Goal: Transaction & Acquisition: Purchase product/service

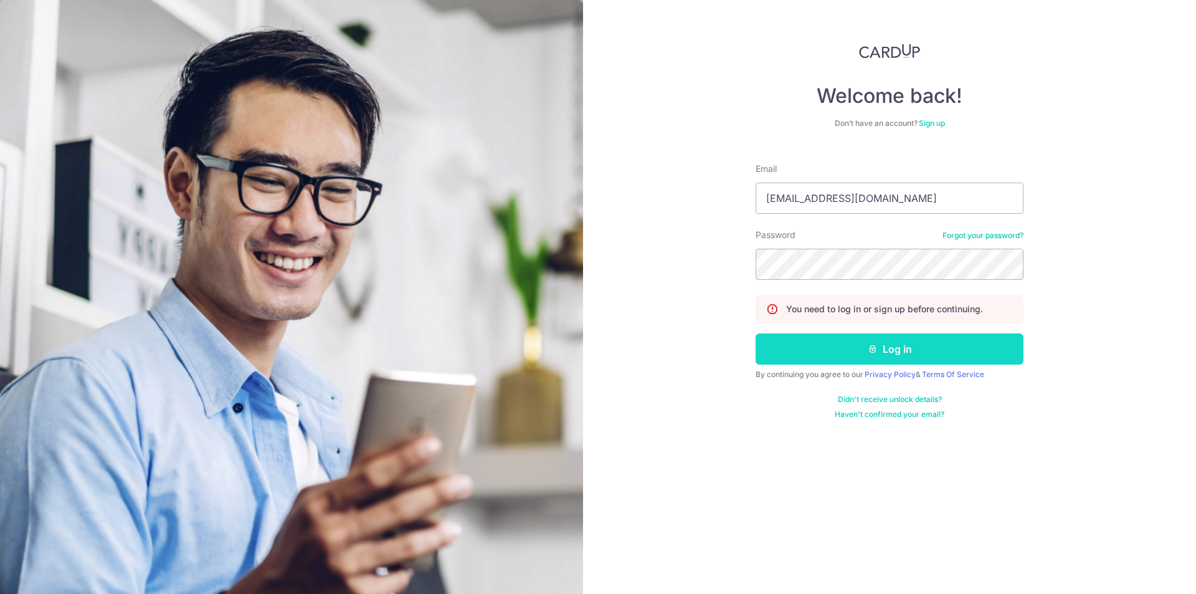
click at [862, 361] on button "Log in" at bounding box center [890, 348] width 268 height 31
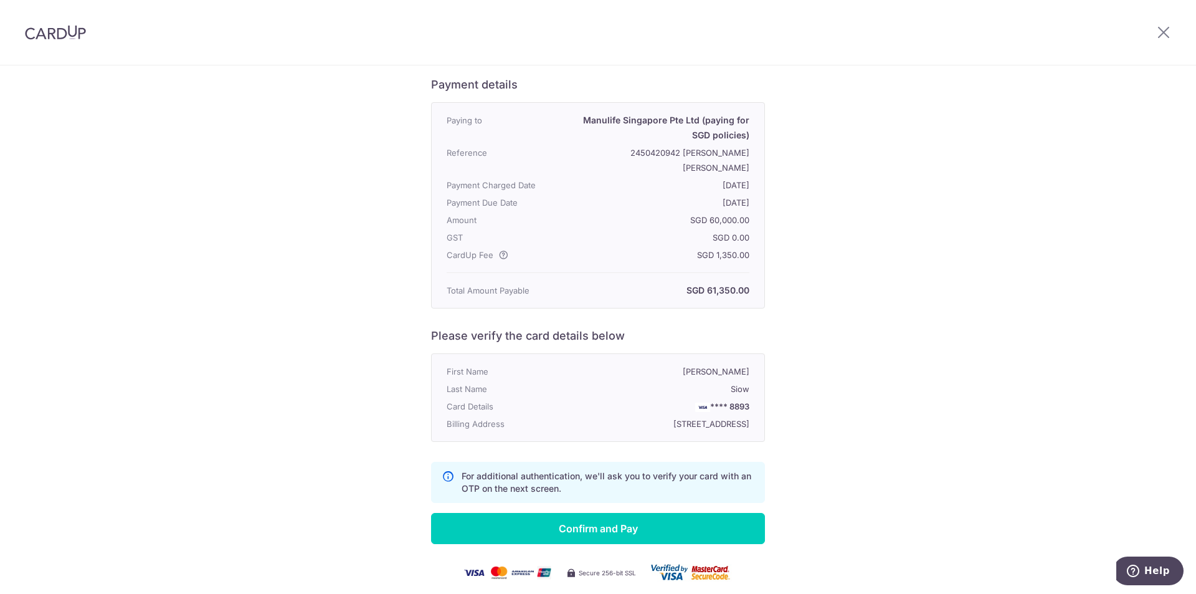
scroll to position [125, 0]
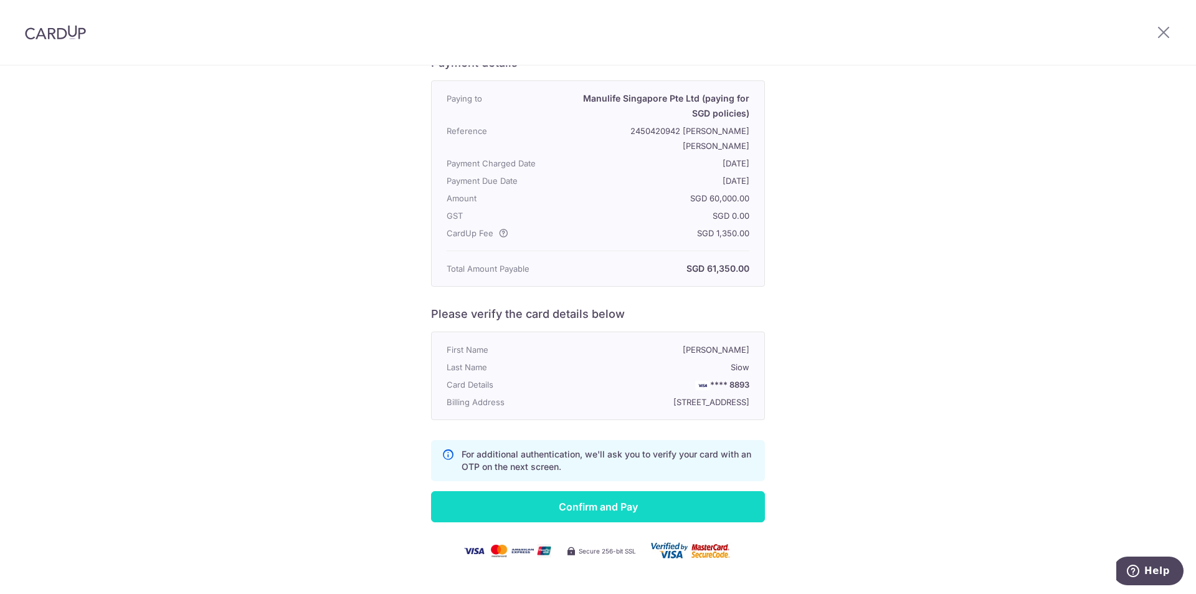
click at [584, 513] on input "Confirm and Pay" at bounding box center [598, 506] width 334 height 31
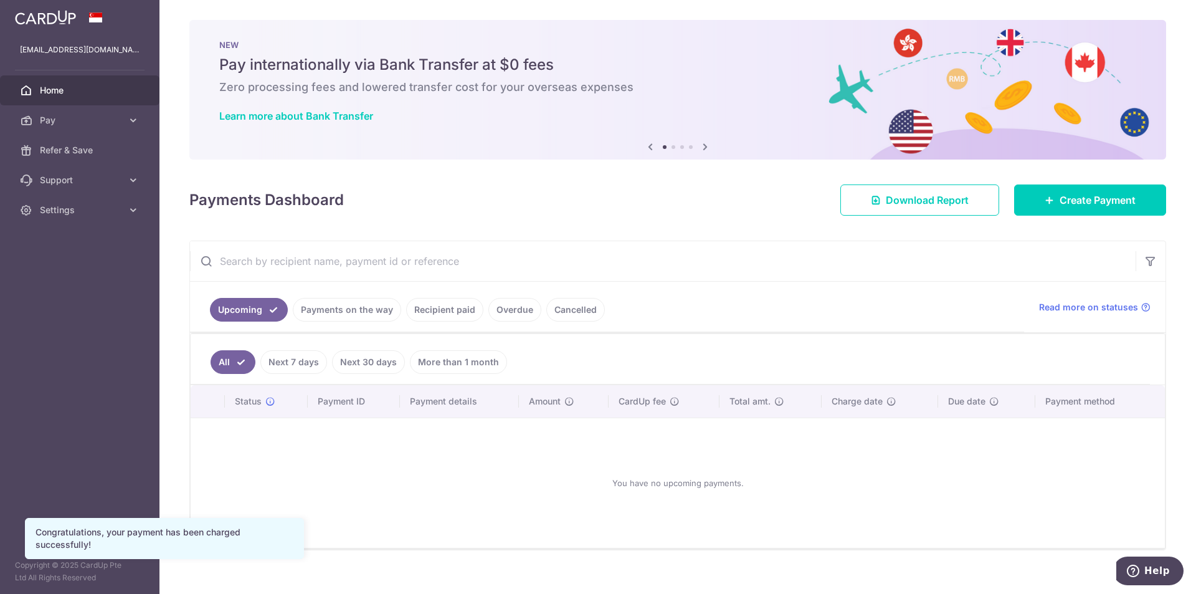
click at [557, 311] on link "Cancelled" at bounding box center [575, 310] width 59 height 24
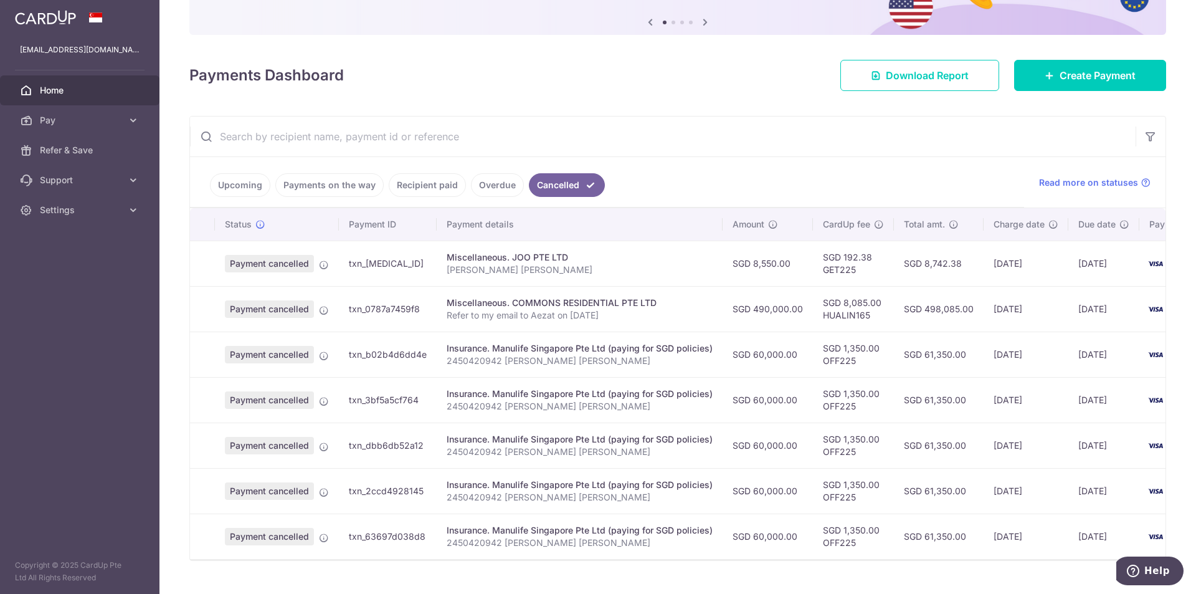
scroll to position [156, 0]
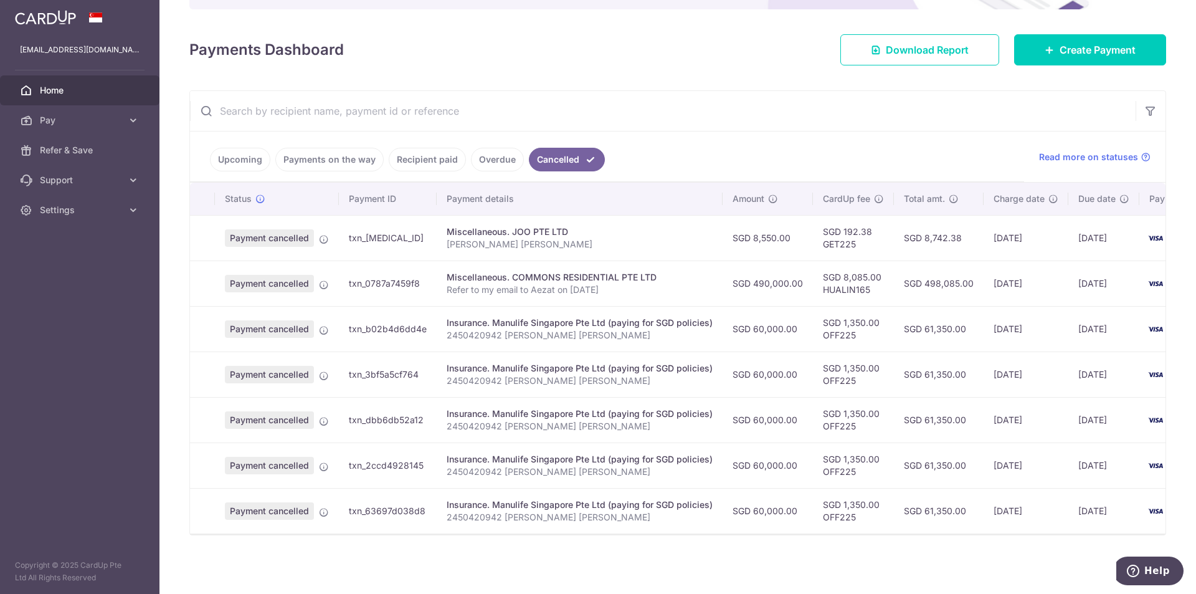
click at [235, 153] on link "Upcoming" at bounding box center [240, 160] width 60 height 24
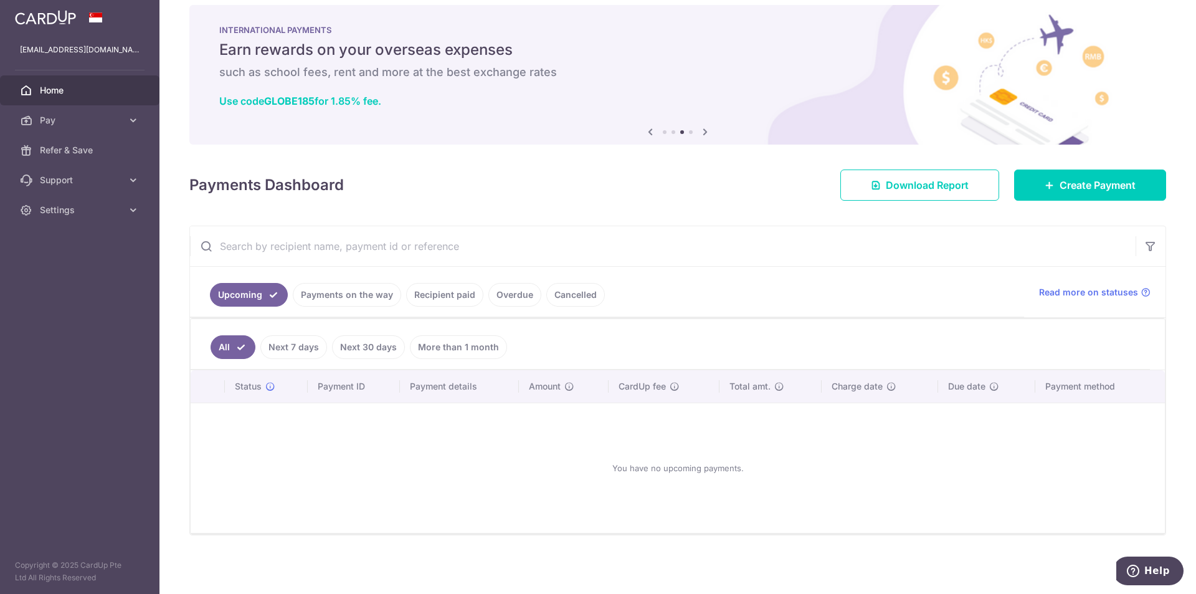
scroll to position [0, 0]
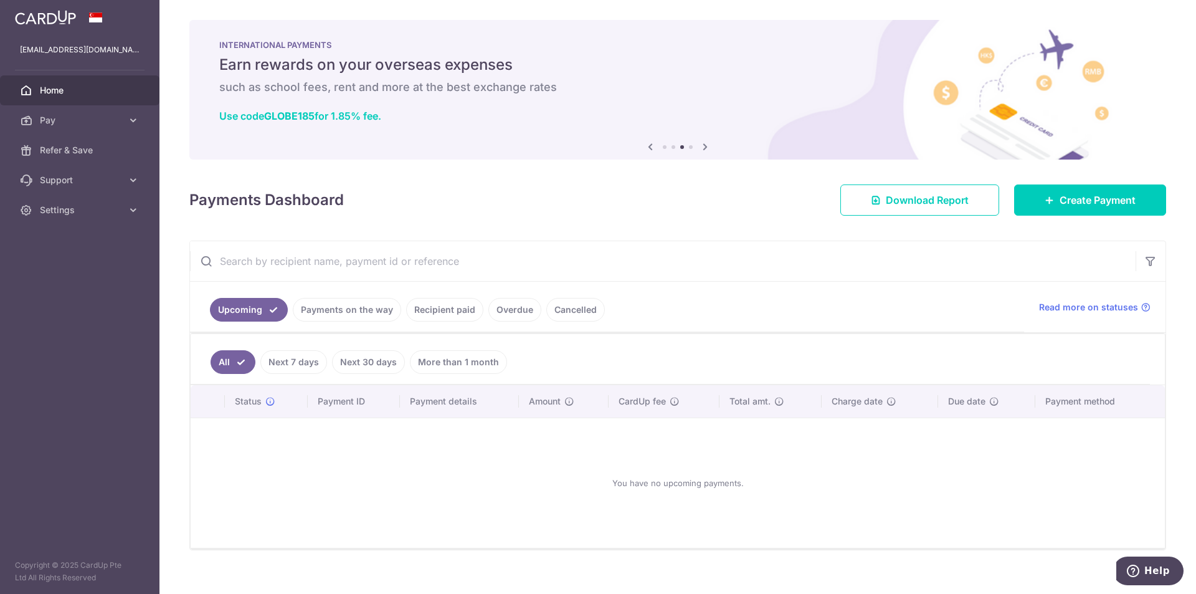
click at [344, 311] on link "Payments on the way" at bounding box center [347, 310] width 108 height 24
